Goal: Navigation & Orientation: Find specific page/section

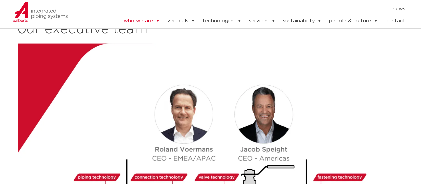
scroll to position [799, 0]
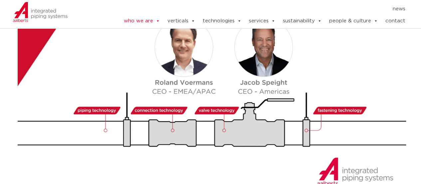
click at [328, 100] on img at bounding box center [213, 87] width 391 height 220
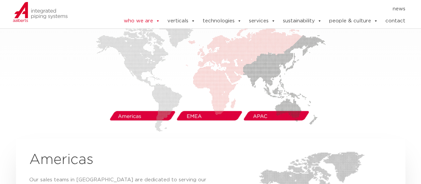
scroll to position [1099, 0]
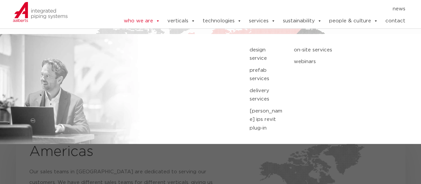
click at [256, 52] on link "design service" at bounding box center [267, 54] width 34 height 17
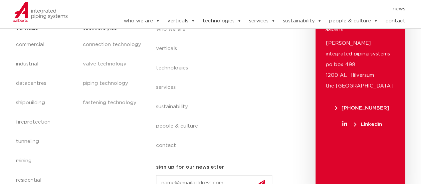
scroll to position [630, 0]
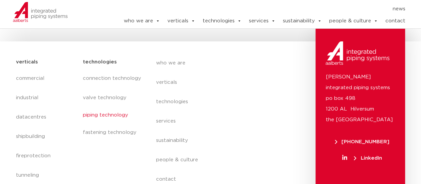
click at [105, 109] on link "piping technology" at bounding box center [113, 114] width 60 height 15
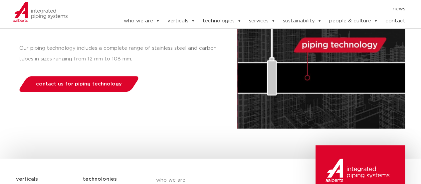
scroll to position [33, 0]
